Goal: Transaction & Acquisition: Download file/media

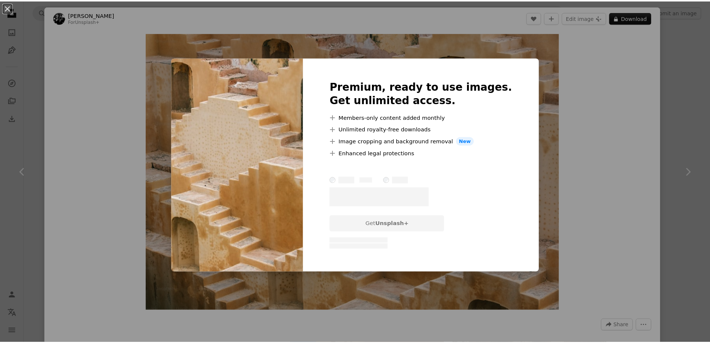
scroll to position [9546, 0]
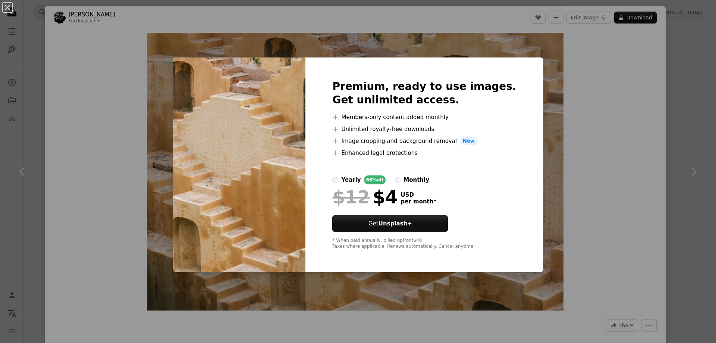
click at [575, 36] on div "An X shape Premium, ready to use images. Get unlimited access. A plus sign Memb…" at bounding box center [358, 171] width 716 height 343
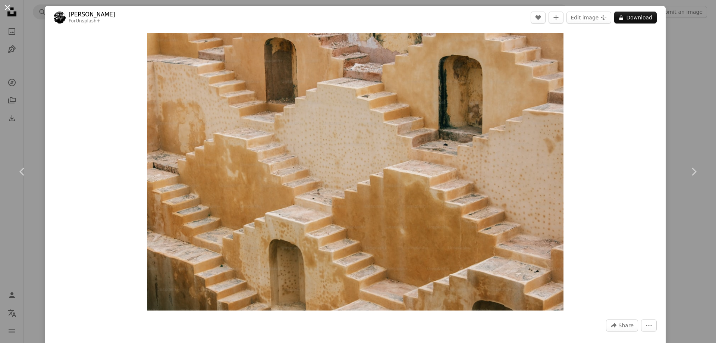
click at [10, 12] on button "An X shape" at bounding box center [7, 7] width 9 height 9
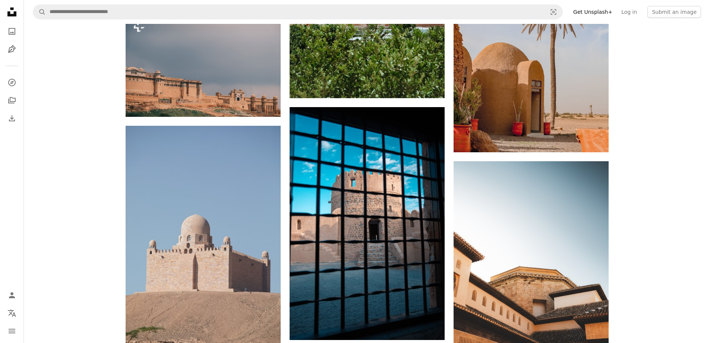
scroll to position [12230, 0]
